Goal: Task Accomplishment & Management: Complete application form

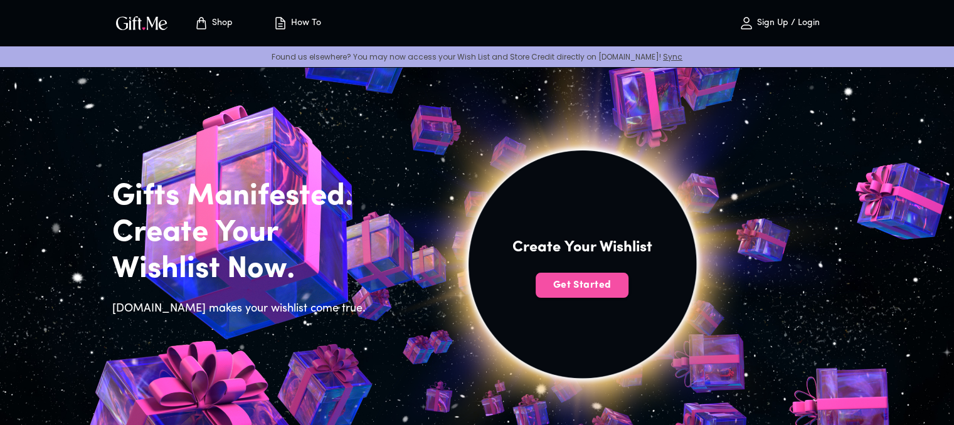
click at [592, 280] on span "Get Started" at bounding box center [582, 286] width 93 height 14
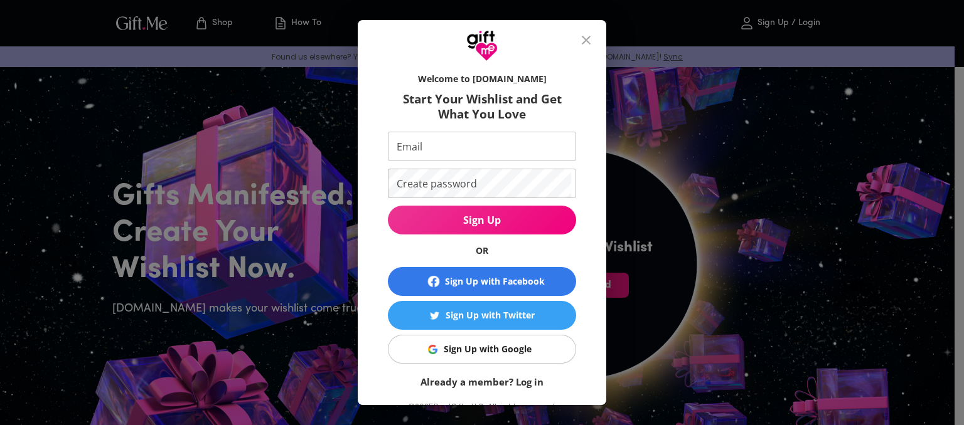
click at [455, 353] on div "Sign Up with Google" at bounding box center [488, 350] width 88 height 14
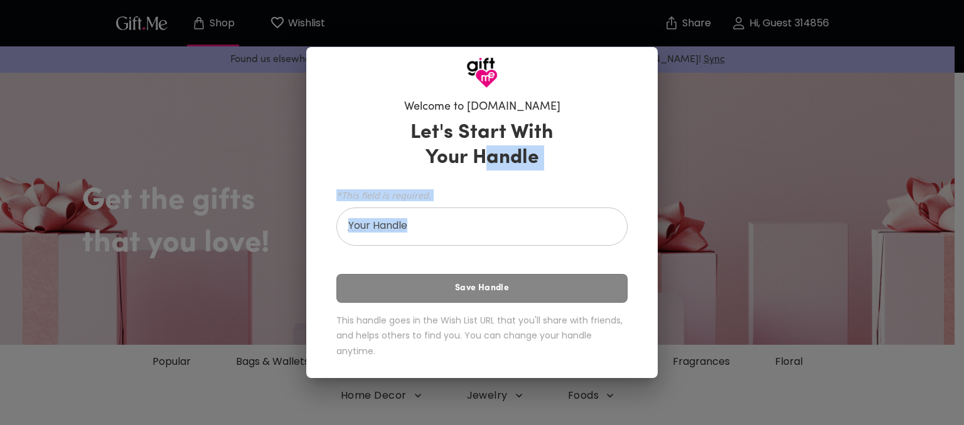
drag, startPoint x: 486, startPoint y: 165, endPoint x: 586, endPoint y: 224, distance: 115.9
click at [586, 224] on div "Let's Start With Your Handle *This field is required. Your Handle Your Handle S…" at bounding box center [481, 242] width 291 height 254
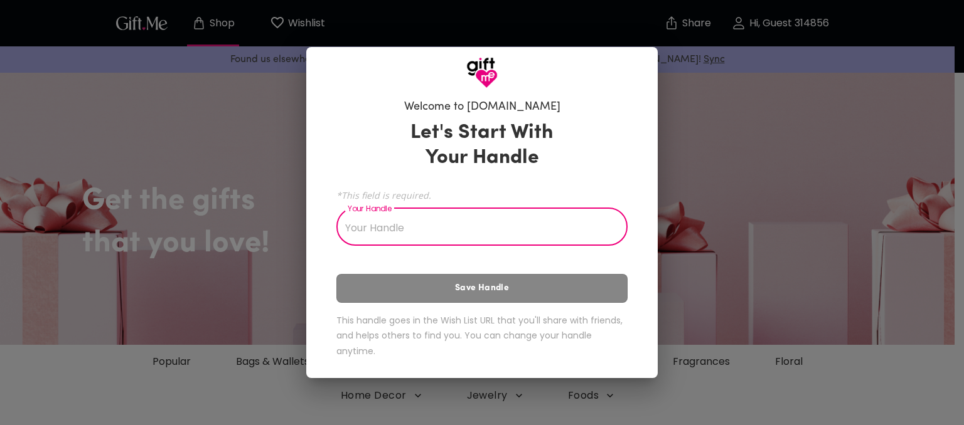
click at [586, 224] on input "Your Handle" at bounding box center [474, 228] width 277 height 35
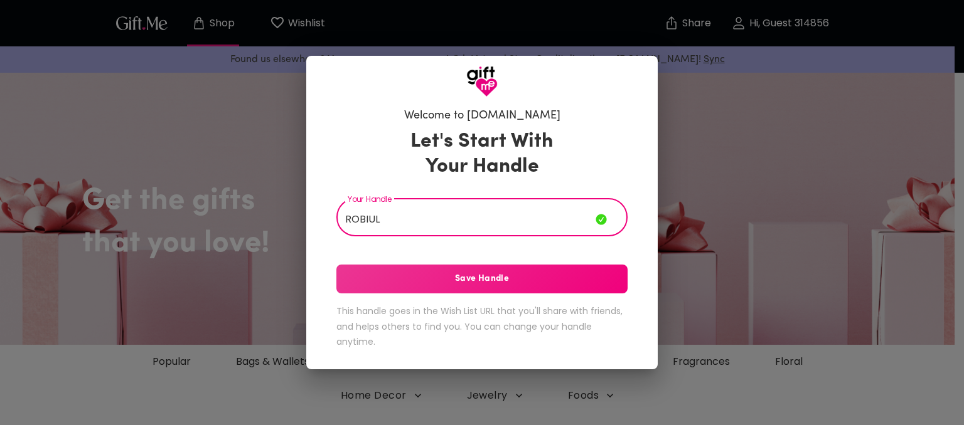
type input "ROBIUL"
click at [577, 270] on button "Save Handle" at bounding box center [481, 279] width 291 height 29
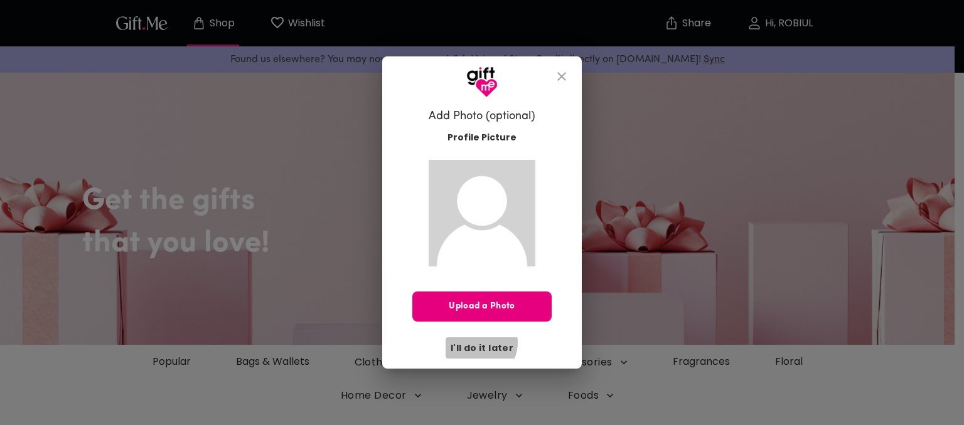
click at [479, 343] on span "I'll do it later" at bounding box center [482, 348] width 63 height 14
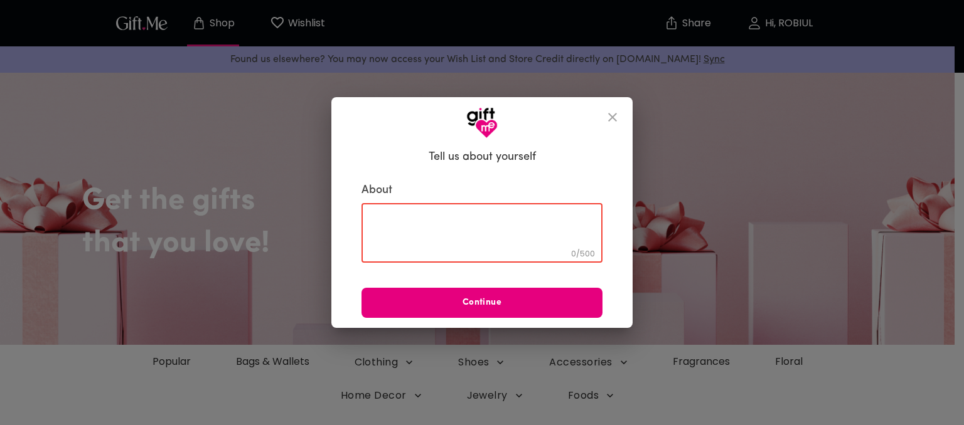
click at [427, 225] on textarea at bounding box center [481, 233] width 223 height 36
paste textarea "A friend is someone who understands your past, believes in your future, and acc…"
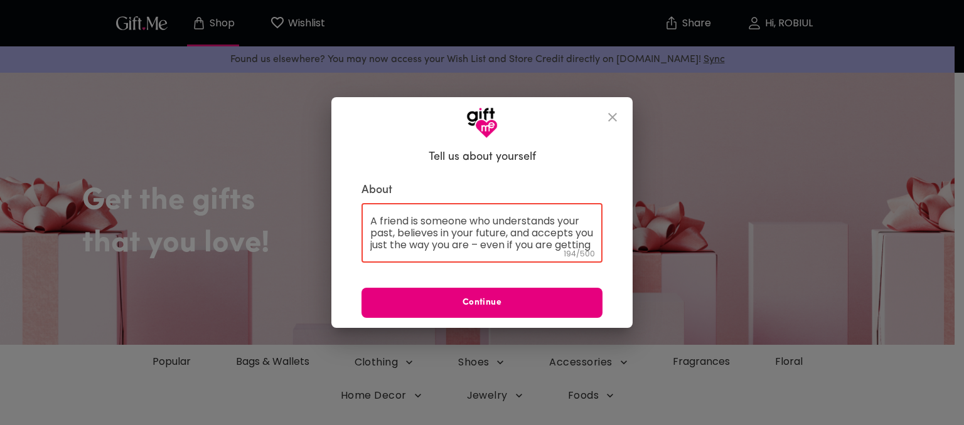
scroll to position [24, 0]
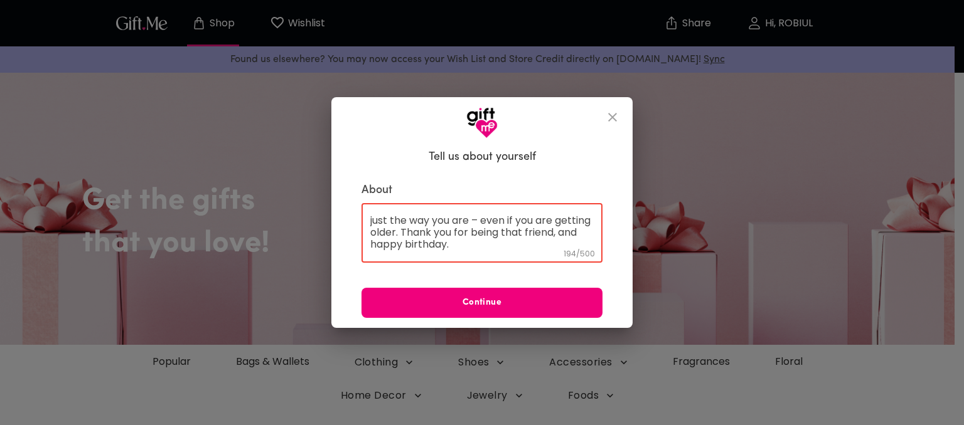
type textarea "A friend is someone who understands your past, believes in your future, and acc…"
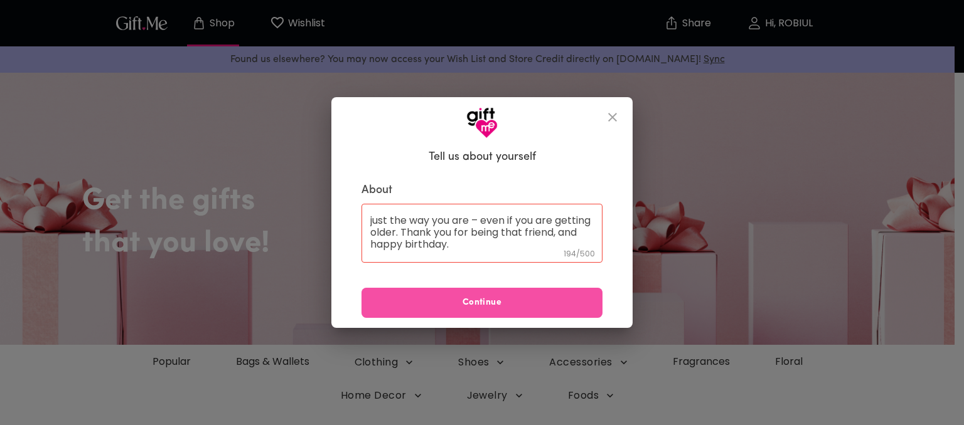
click at [474, 297] on span "Continue" at bounding box center [481, 303] width 241 height 14
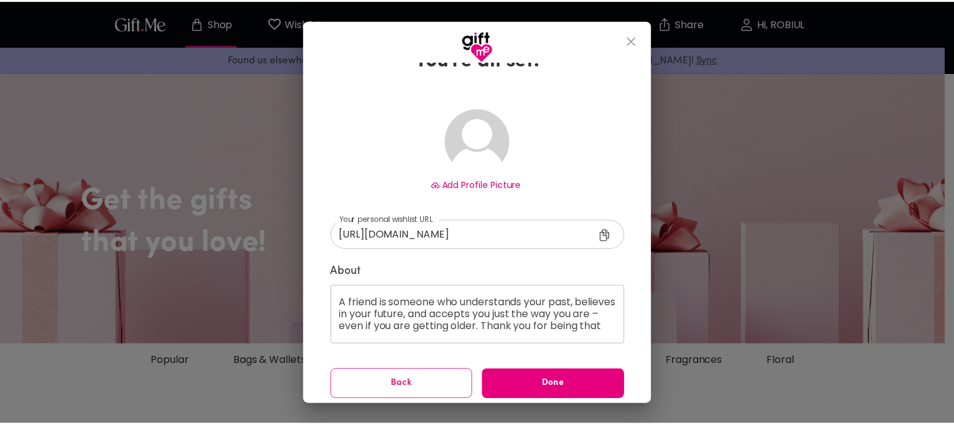
scroll to position [50, 0]
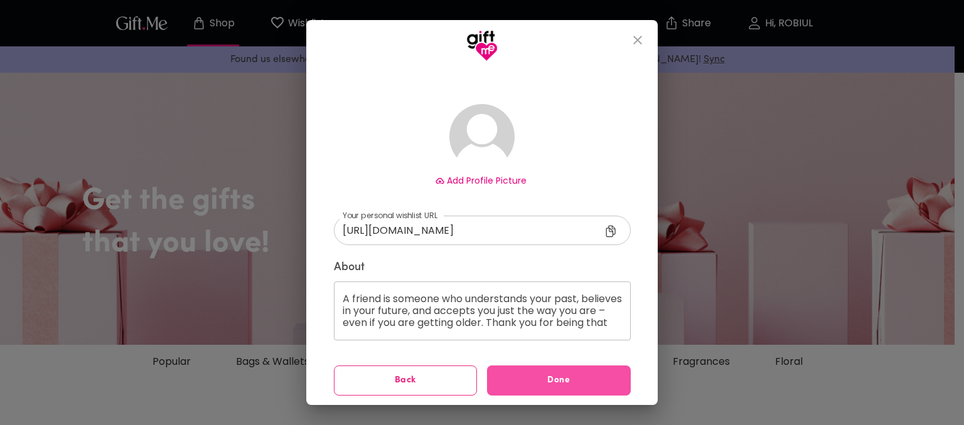
click at [601, 380] on span "Done" at bounding box center [559, 381] width 144 height 14
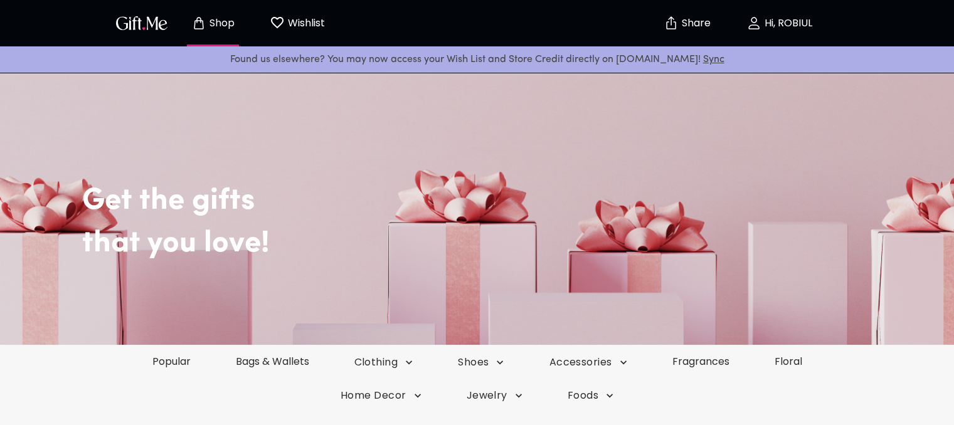
click at [325, 19] on span "Wishlist 0" at bounding box center [297, 23] width 69 height 16
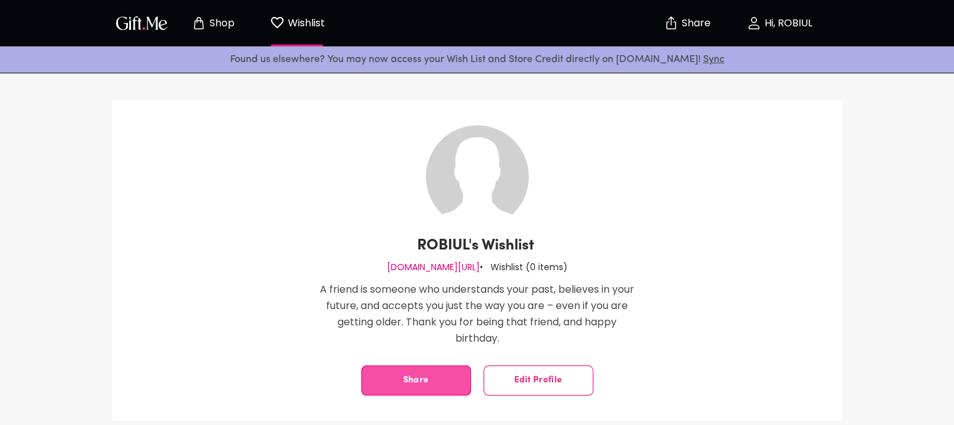
click at [435, 374] on button "Share" at bounding box center [416, 381] width 110 height 30
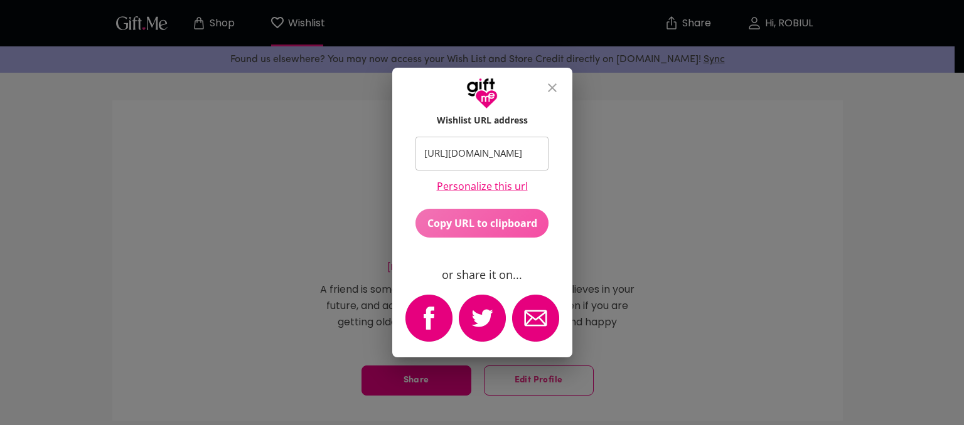
click at [476, 235] on button "Copy URL to clipboard" at bounding box center [481, 223] width 133 height 29
